Goal: Task Accomplishment & Management: Use online tool/utility

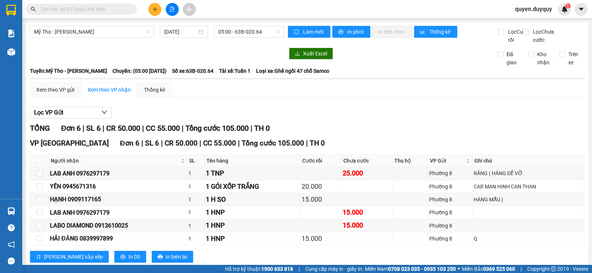
scroll to position [27, 0]
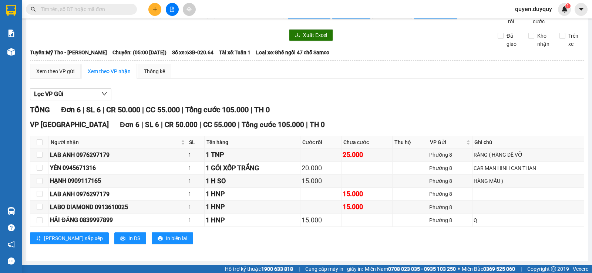
click at [76, 10] on input "text" at bounding box center [84, 9] width 87 height 8
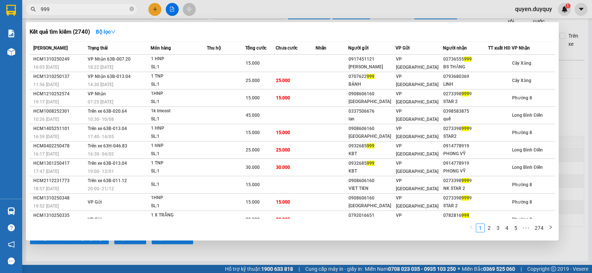
click at [102, 11] on input "999" at bounding box center [84, 9] width 87 height 8
type input "9"
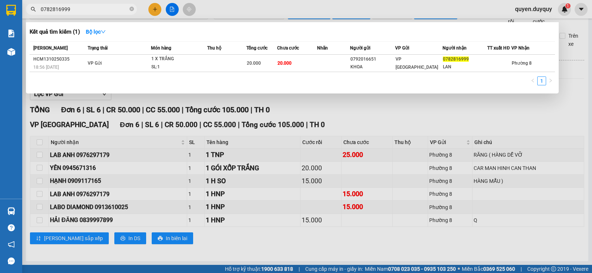
click at [154, 8] on div at bounding box center [296, 136] width 592 height 273
click at [108, 9] on input "0782816999" at bounding box center [84, 9] width 87 height 8
type input "0"
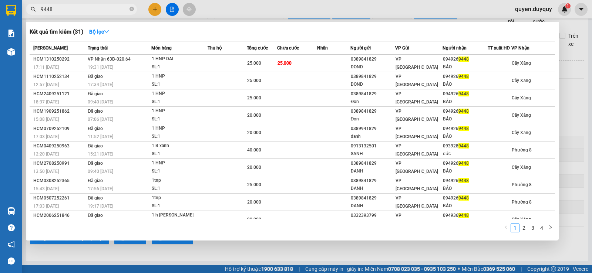
click at [154, 8] on div at bounding box center [296, 136] width 592 height 273
click at [83, 9] on input "9448" at bounding box center [84, 9] width 87 height 8
type input "9"
